Goal: Check status

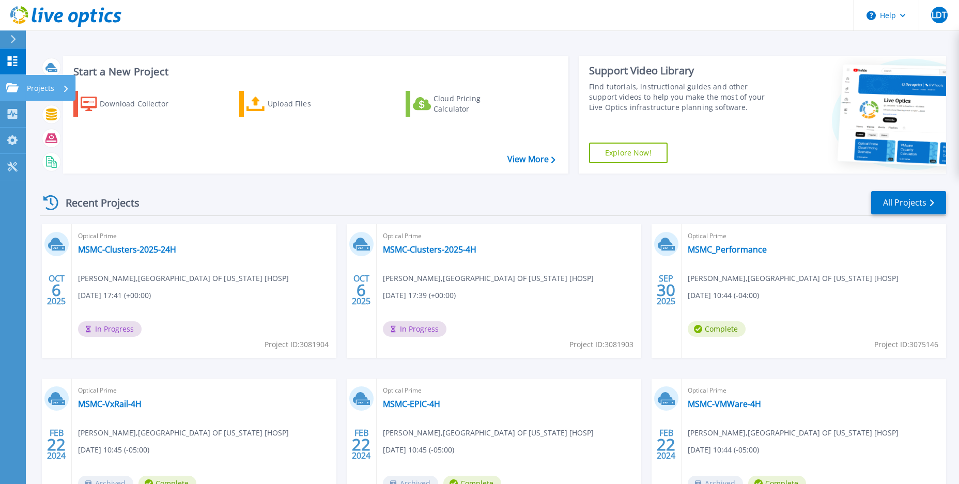
click at [6, 87] on link "Projects Projects" at bounding box center [13, 88] width 26 height 26
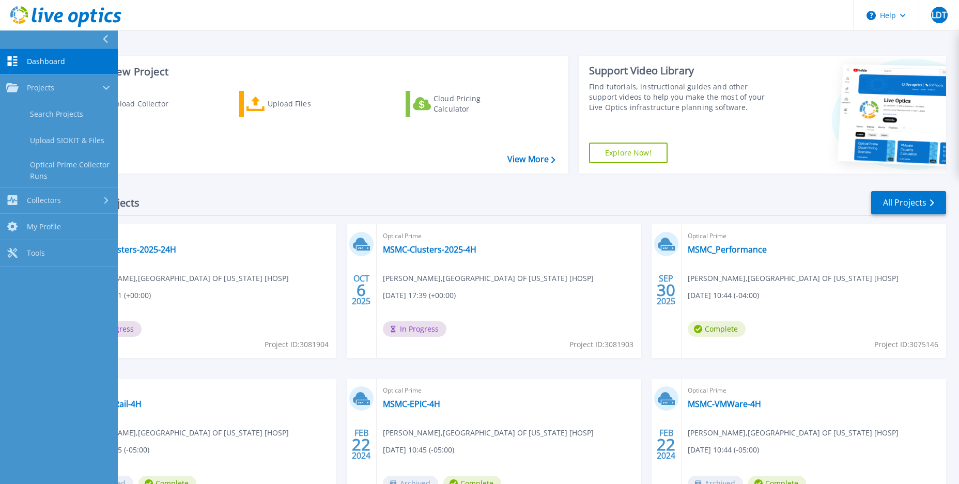
click at [39, 62] on span "Dashboard" at bounding box center [46, 61] width 38 height 9
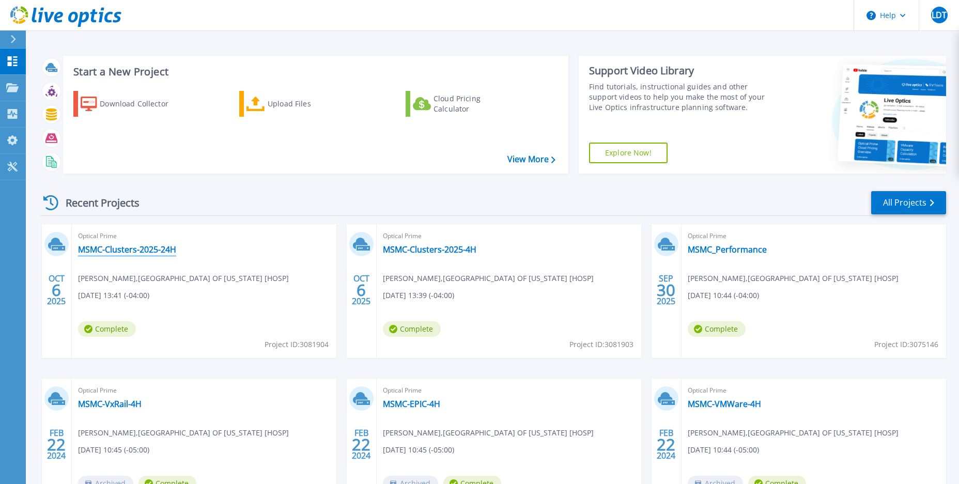
click at [144, 255] on link "MSMC-Clusters-2025-24H" at bounding box center [127, 249] width 98 height 10
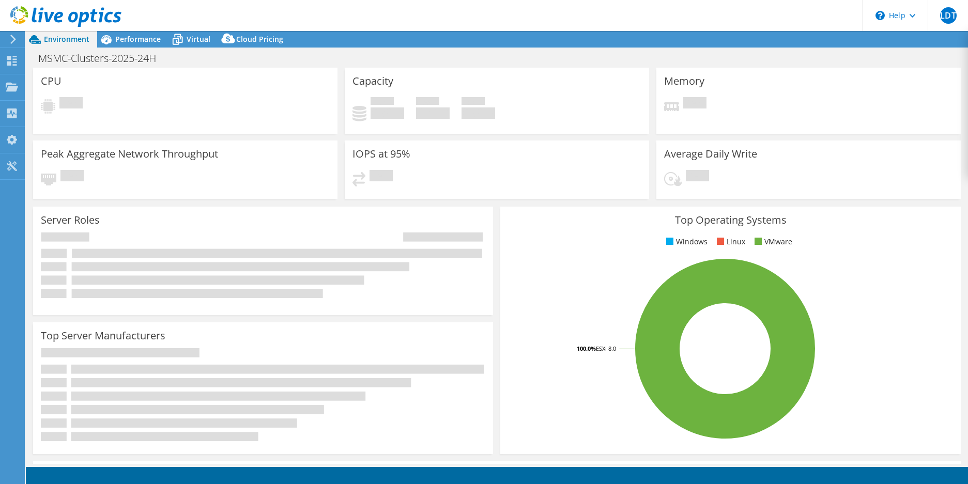
select select "USD"
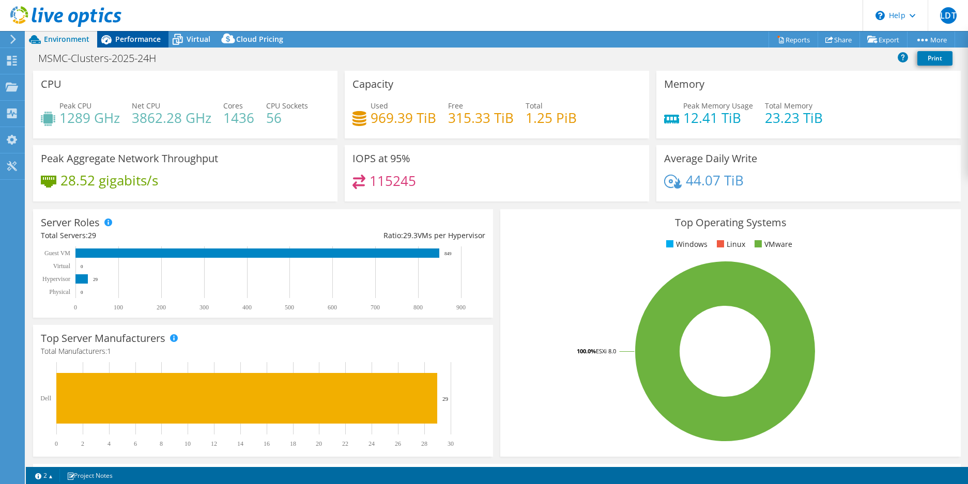
click at [144, 41] on span "Performance" at bounding box center [137, 39] width 45 height 10
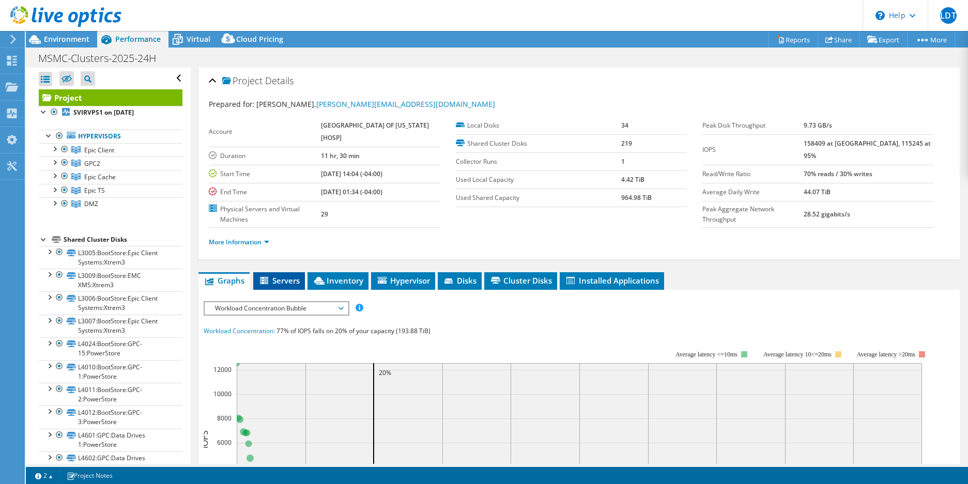
click at [281, 284] on span "Servers" at bounding box center [278, 280] width 41 height 10
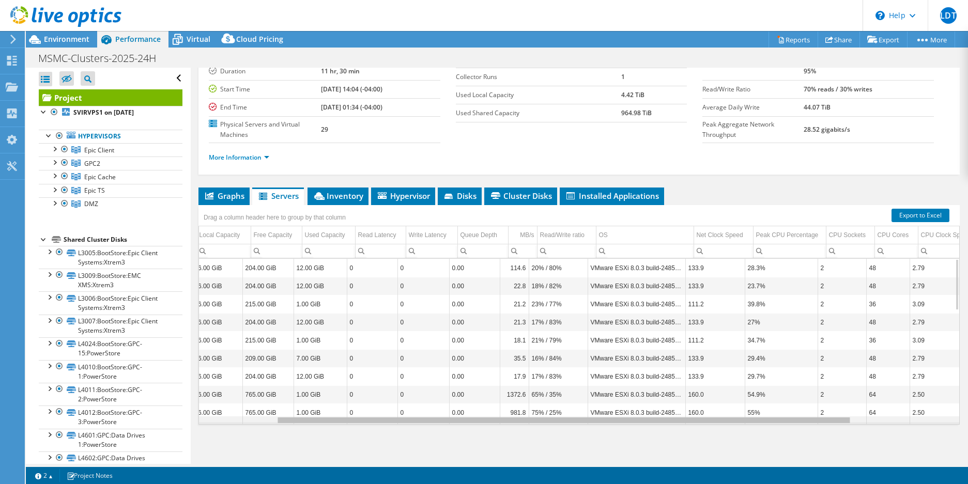
scroll to position [0, 103]
drag, startPoint x: 745, startPoint y: 420, endPoint x: 823, endPoint y: 411, distance: 78.5
click at [826, 411] on body "LDT End User [PERSON_NAME] Del Toro [EMAIL_ADDRESS][DOMAIN_NAME] [GEOGRAPHIC_DA…" at bounding box center [484, 242] width 968 height 484
drag, startPoint x: 817, startPoint y: 417, endPoint x: 916, endPoint y: 411, distance: 99.4
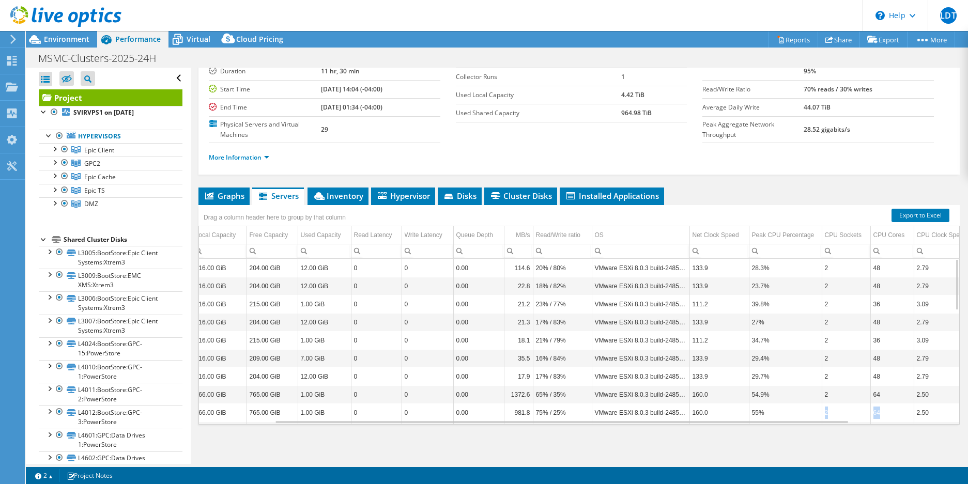
click at [917, 411] on tr "[DOMAIN_NAME] 5913 766.00 GiB 765.00 GiB 1.00 GiB 0 0 0.00 981.8 75% / 25% VMwa…" at bounding box center [591, 413] width 983 height 18
click at [237, 200] on span "Graphs" at bounding box center [224, 196] width 41 height 10
